Goal: Navigation & Orientation: Find specific page/section

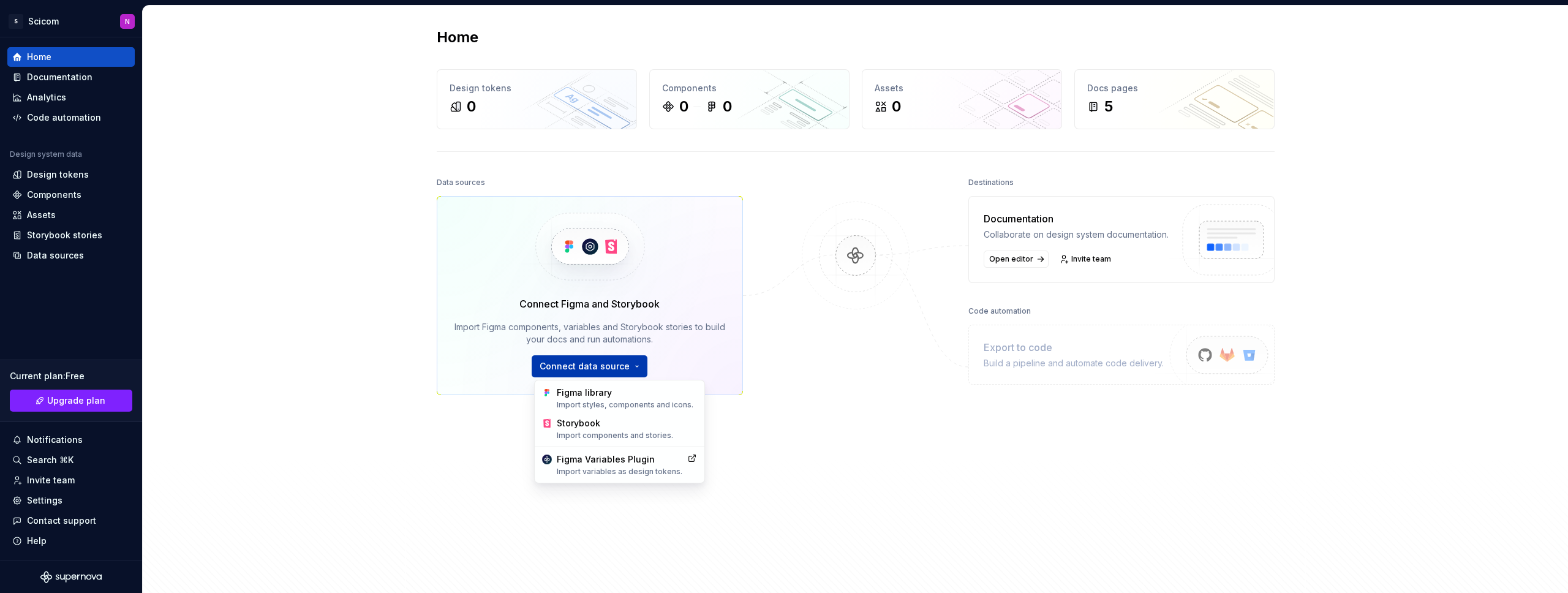
click at [559, 360] on html "S Scicom N Home Documentation Analytics Code automation Design system data Desi…" at bounding box center [784, 296] width 1568 height 593
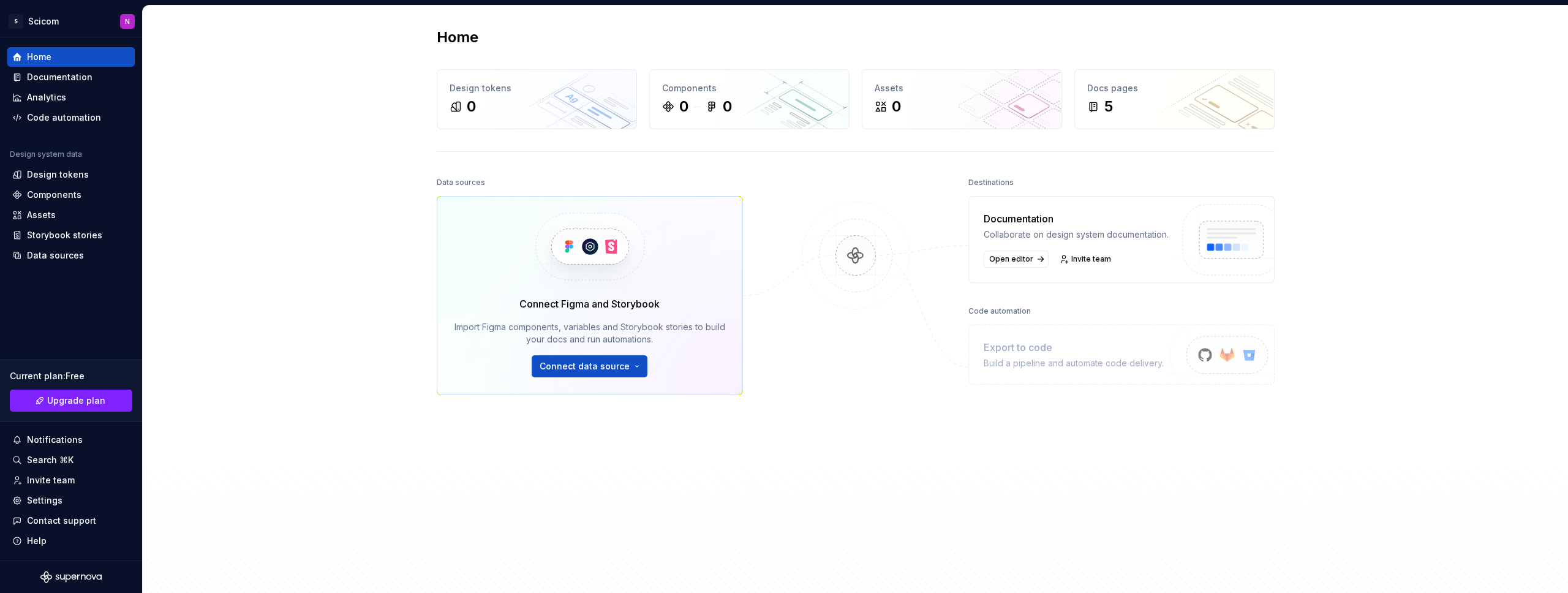
click at [804, 341] on html "S Scicom N Home Documentation Analytics Code automation Design system data Desi…" at bounding box center [784, 296] width 1568 height 593
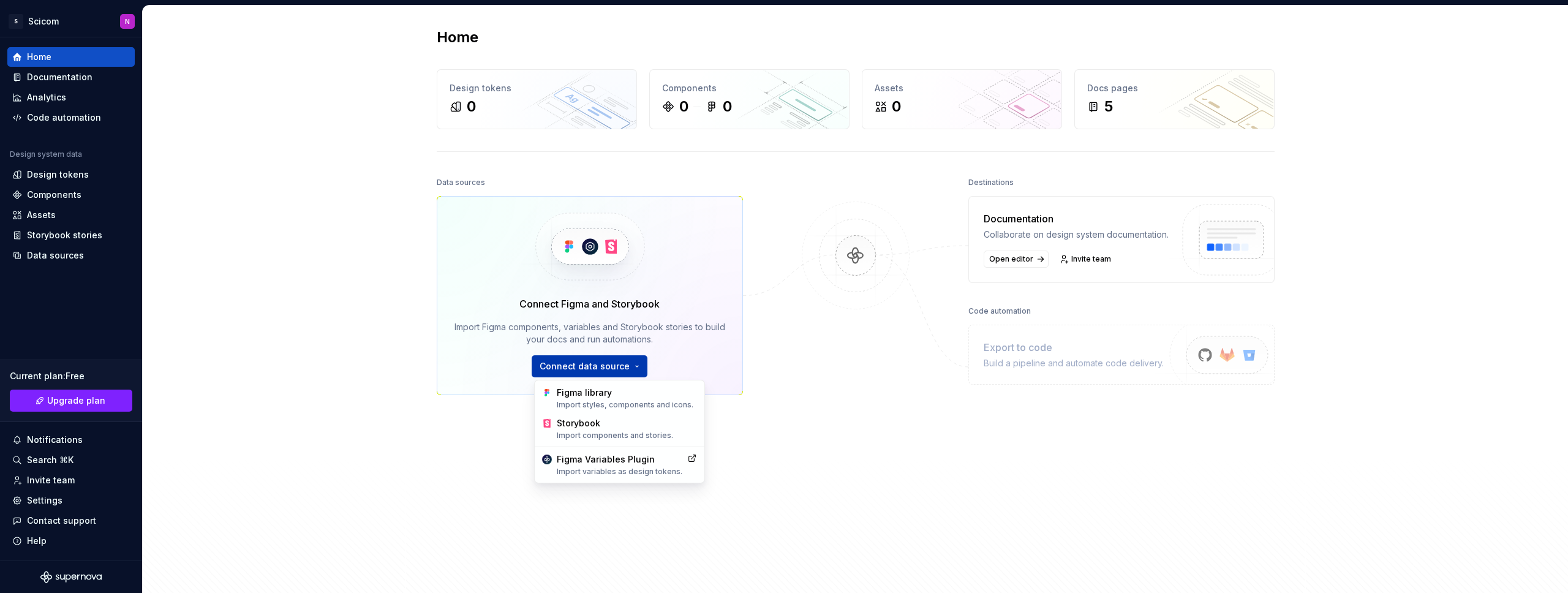
click at [633, 365] on html "S Scicom N Home Documentation Analytics Code automation Design system data Desi…" at bounding box center [784, 296] width 1568 height 593
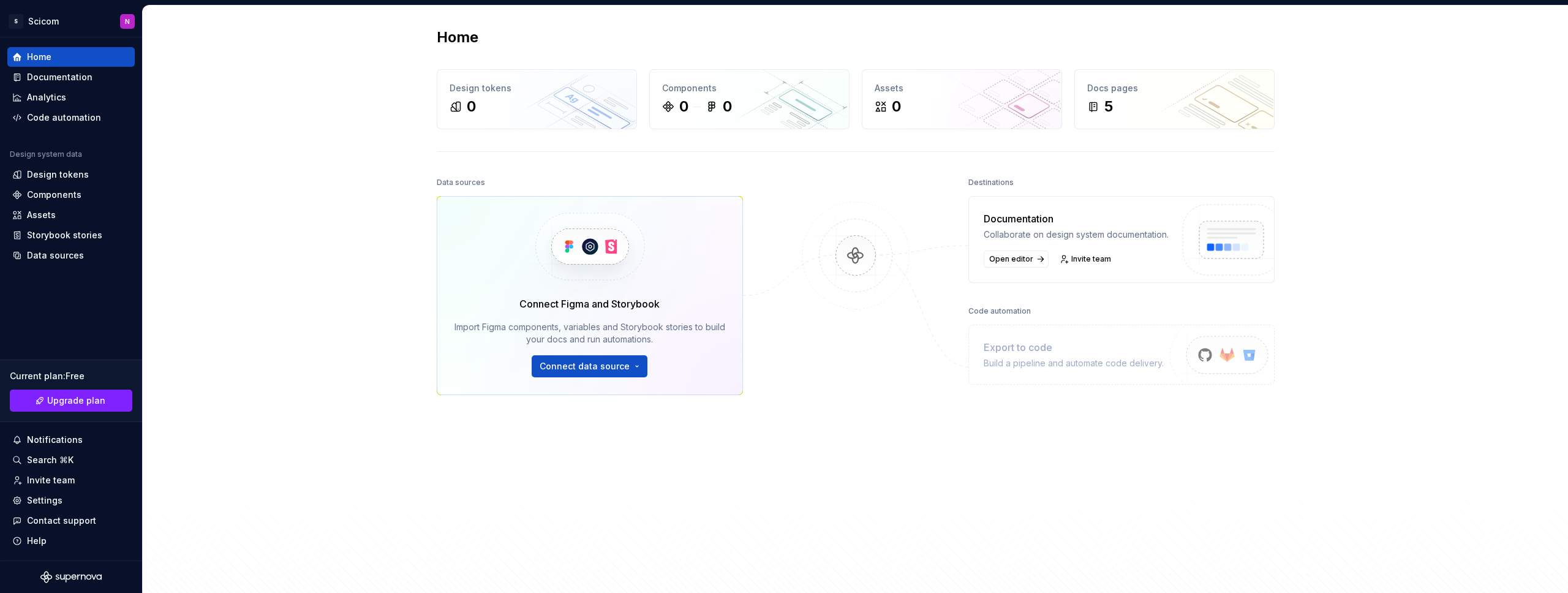
click at [792, 442] on html "S Scicom N Home Documentation Analytics Code automation Design system data Desi…" at bounding box center [784, 296] width 1568 height 593
